Goal: Find specific page/section: Find specific page/section

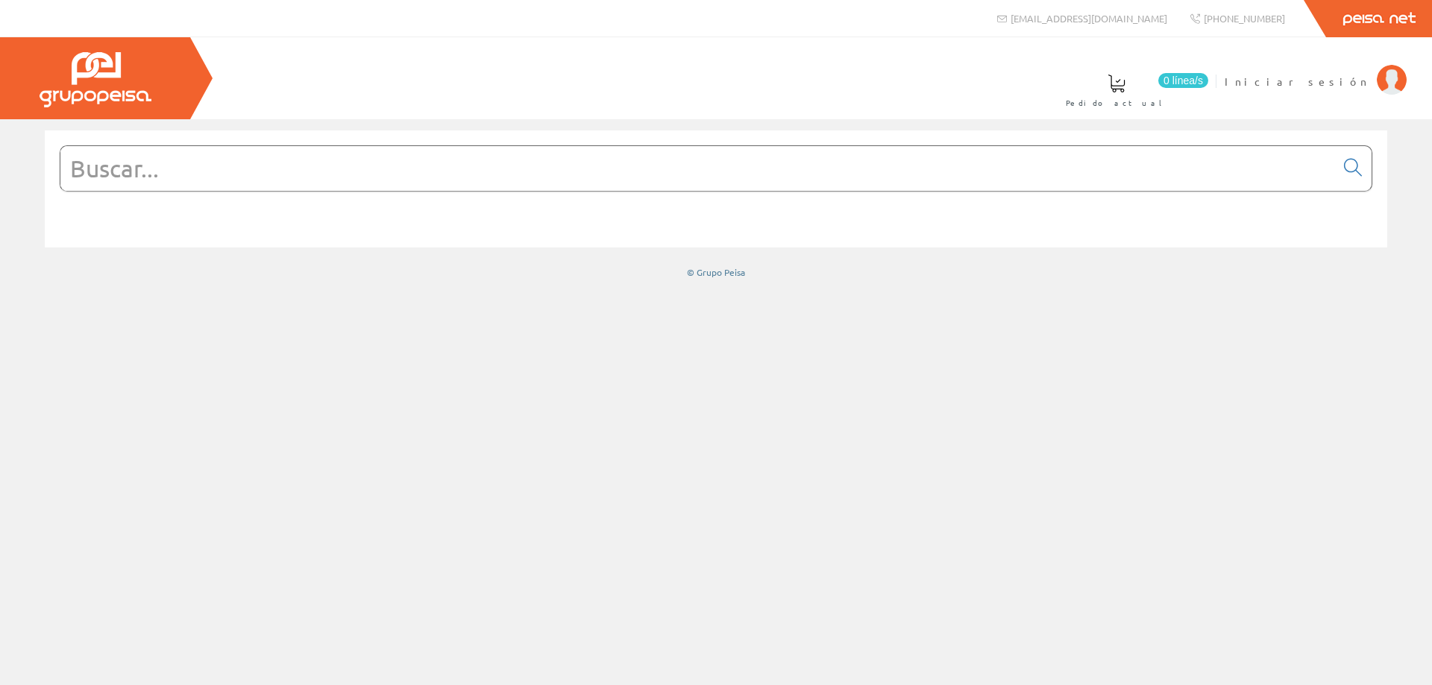
click at [177, 167] on input "text" at bounding box center [697, 168] width 1274 height 45
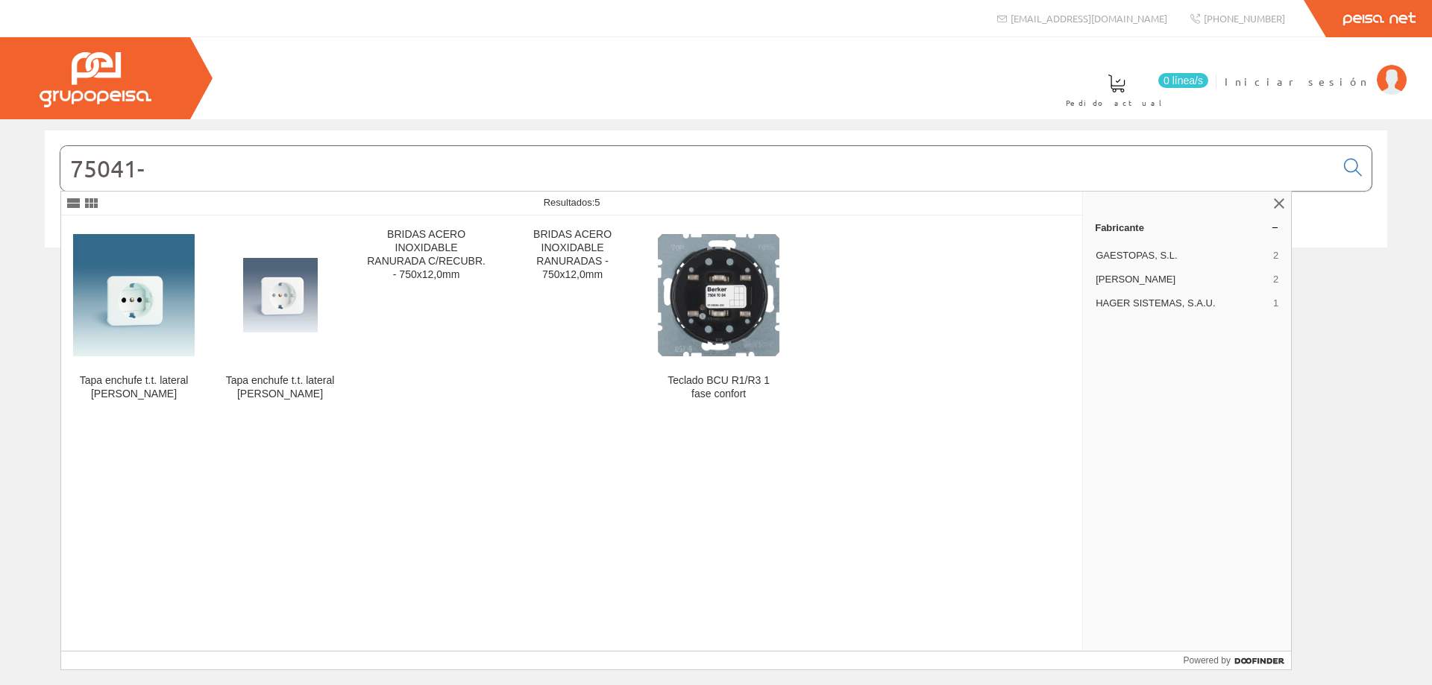
type input "75041-"
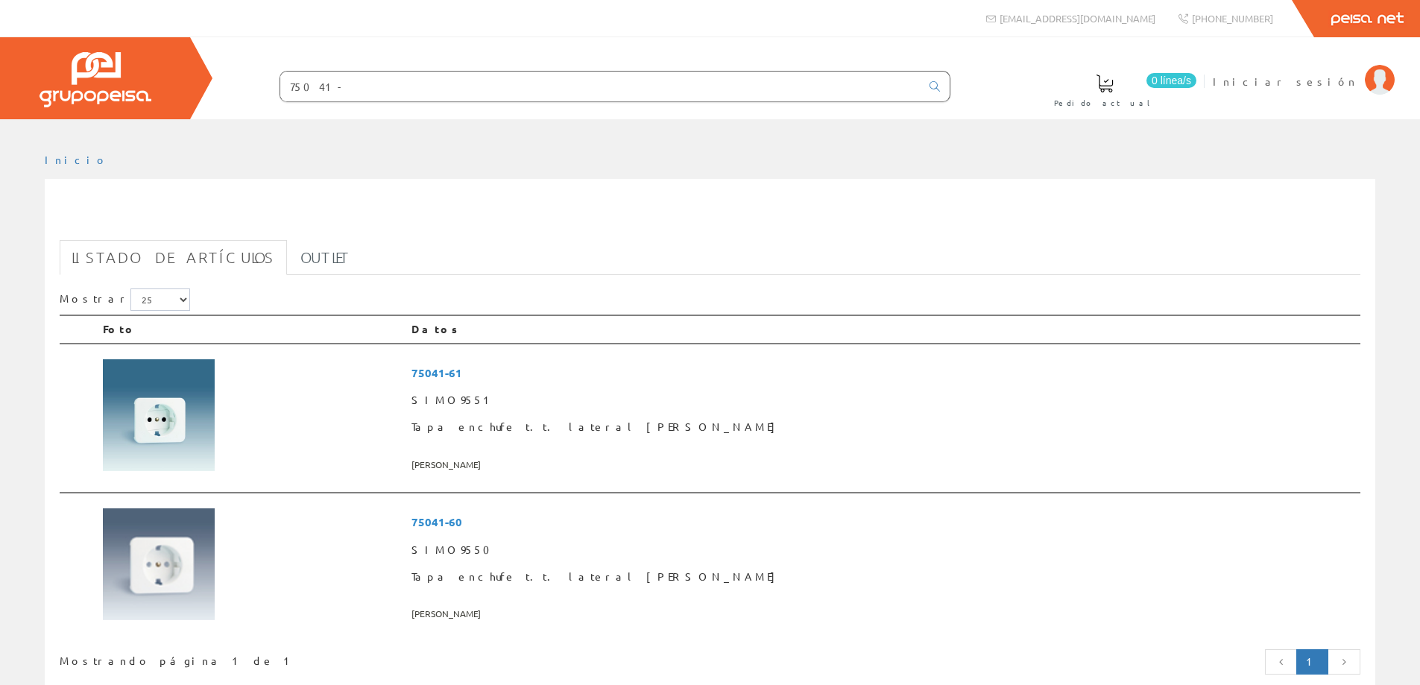
click at [489, 220] on h1 "75041-" at bounding box center [710, 218] width 1301 height 30
click at [304, 257] on link "Outlet" at bounding box center [326, 257] width 74 height 35
